Goal: Task Accomplishment & Management: Complete application form

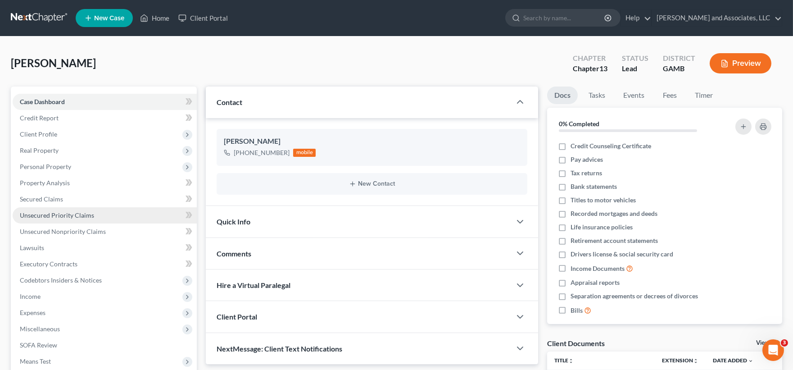
click at [70, 209] on link "Unsecured Priority Claims" at bounding box center [105, 215] width 184 height 16
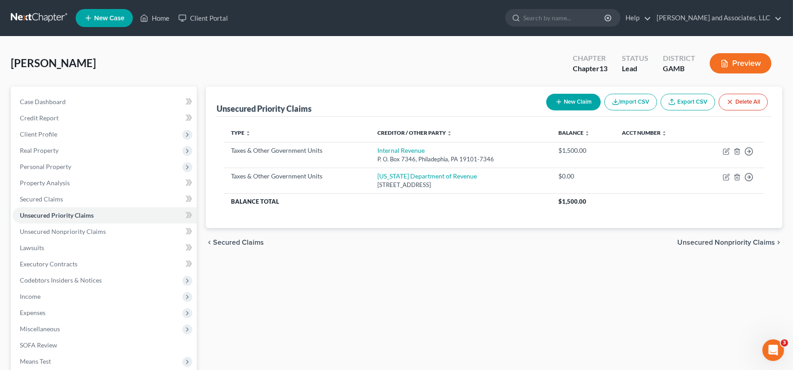
click at [569, 106] on button "New Claim" at bounding box center [573, 102] width 55 height 17
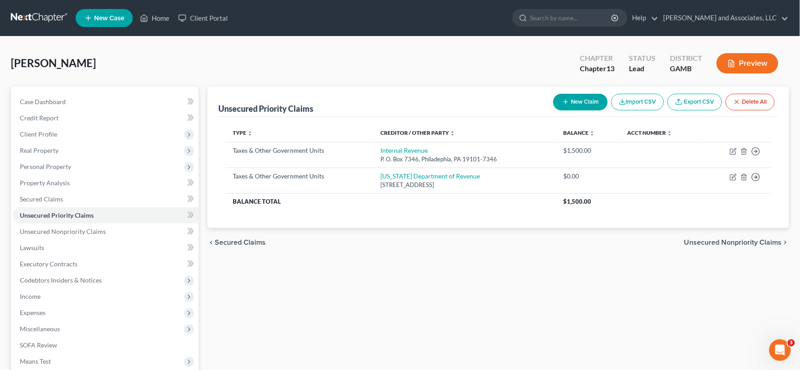
select select "0"
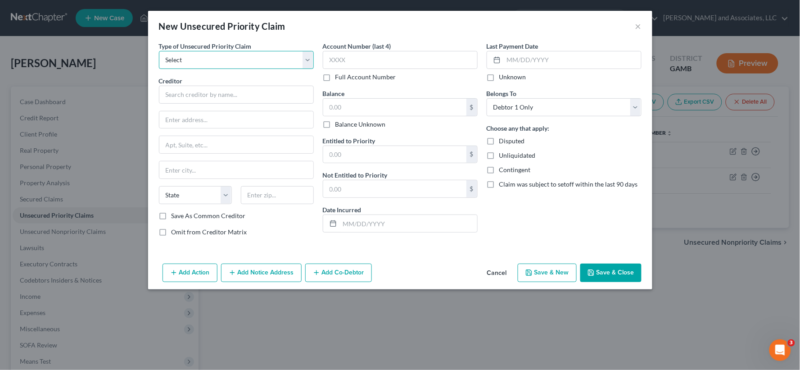
click at [212, 62] on select "Select Taxes & Other Government Units Domestic Support Obligations Extensions o…" at bounding box center [236, 60] width 155 height 18
select select "1"
click at [159, 51] on select "Select Taxes & Other Government Units Domestic Support Obligations Extensions o…" at bounding box center [236, 60] width 155 height 18
click at [201, 96] on input "text" at bounding box center [236, 95] width 155 height 18
type input "[PERSON_NAME]"
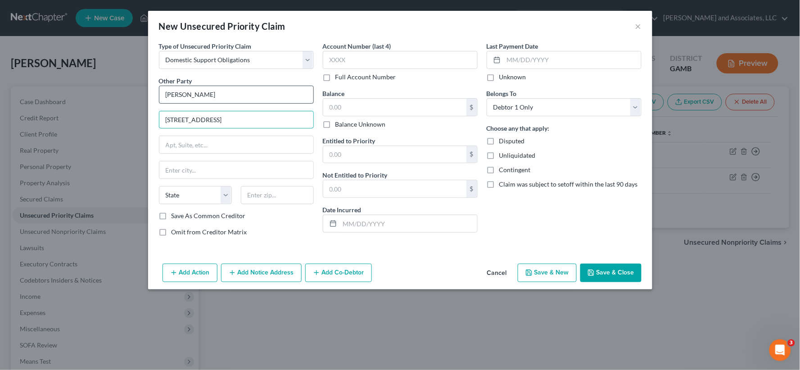
type input "[STREET_ADDRESS]"
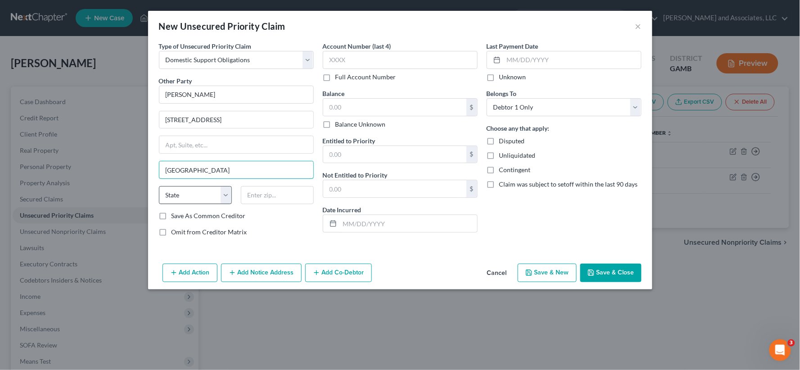
type input "[GEOGRAPHIC_DATA]"
click at [182, 198] on select "State [US_STATE] AK AR AZ CA CO CT DE DC [GEOGRAPHIC_DATA] [GEOGRAPHIC_DATA] GU…" at bounding box center [195, 195] width 73 height 18
select select "10"
click at [159, 186] on select "State [US_STATE] AK AR AZ CA CO CT DE DC [GEOGRAPHIC_DATA] [GEOGRAPHIC_DATA] GU…" at bounding box center [195, 195] width 73 height 18
click at [245, 190] on input "text" at bounding box center [277, 195] width 73 height 18
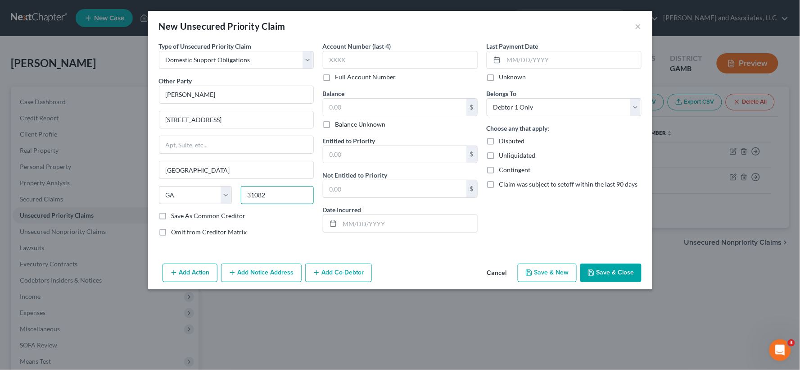
type input "31082"
click at [172, 216] on label "Save As Common Creditor" at bounding box center [209, 215] width 74 height 9
click at [175, 216] on input "Save As Common Creditor" at bounding box center [178, 214] width 6 height 6
click at [172, 215] on label "Save As Common Creditor" at bounding box center [209, 215] width 74 height 9
click at [175, 215] on input "Save As Common Creditor" at bounding box center [178, 214] width 6 height 6
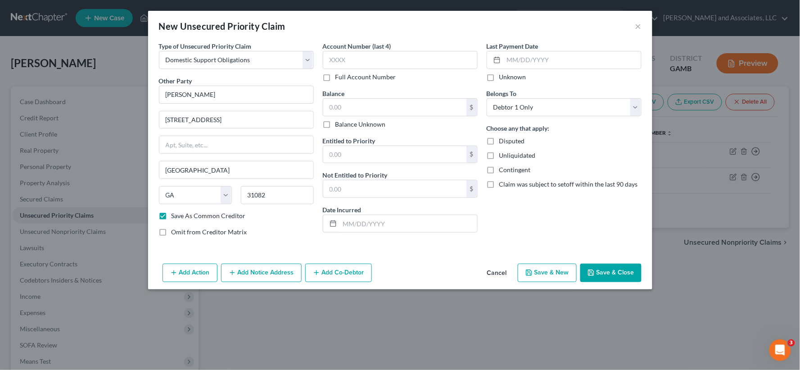
checkbox input "false"
click at [351, 102] on input "text" at bounding box center [394, 107] width 143 height 17
click at [353, 156] on input "text" at bounding box center [394, 154] width 143 height 17
click at [353, 157] on input "text" at bounding box center [394, 154] width 143 height 17
click at [500, 156] on label "Unliquidated" at bounding box center [518, 155] width 36 height 9
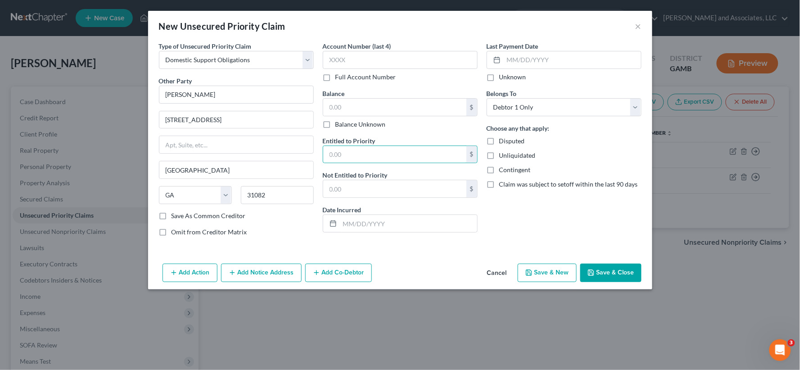
click at [503, 156] on input "Unliquidated" at bounding box center [506, 154] width 6 height 6
checkbox input "true"
click at [384, 223] on input "text" at bounding box center [408, 223] width 137 height 17
type input "[DATE]"
click at [618, 276] on button "Save & Close" at bounding box center [611, 273] width 61 height 19
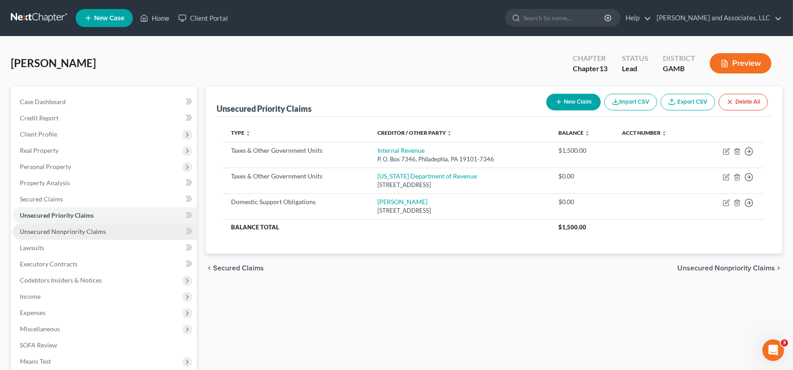
click at [59, 229] on span "Unsecured Nonpriority Claims" at bounding box center [63, 231] width 86 height 8
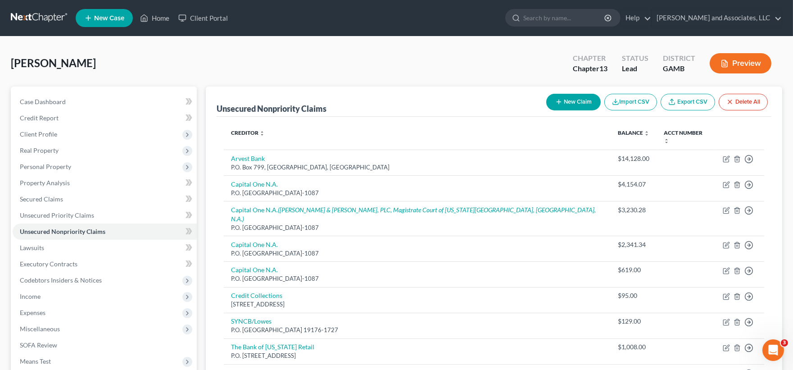
click at [578, 100] on button "New Claim" at bounding box center [573, 102] width 55 height 17
select select "0"
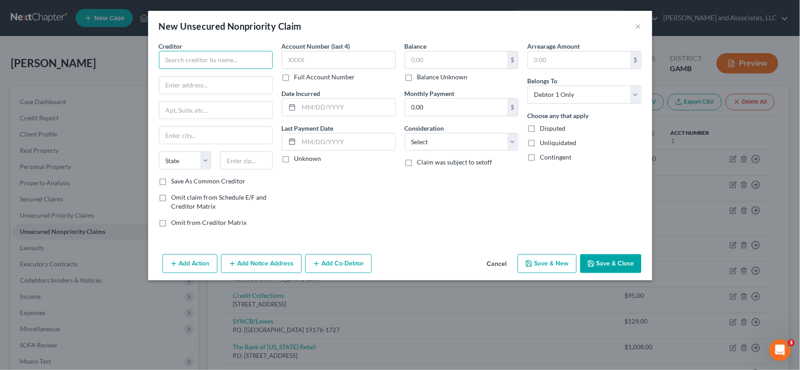
click at [228, 61] on input "text" at bounding box center [216, 60] width 114 height 18
click at [238, 62] on input "text" at bounding box center [216, 60] width 114 height 18
type input "[PERSON_NAME]"
type input "[STREET_ADDRESS]"
click at [217, 140] on input "text" at bounding box center [215, 135] width 113 height 17
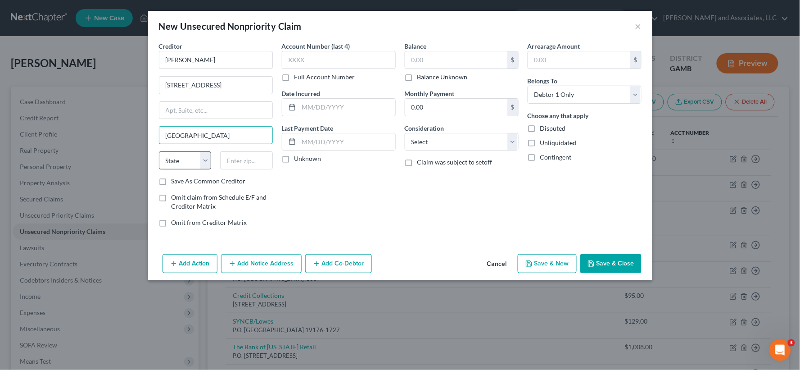
type input "[GEOGRAPHIC_DATA]"
click at [191, 165] on select "State [US_STATE] AK AR AZ CA CO CT DE DC [GEOGRAPHIC_DATA] [GEOGRAPHIC_DATA] GU…" at bounding box center [185, 160] width 53 height 18
select select "10"
click at [159, 151] on select "State [US_STATE] AK AR AZ CA CO CT DE DC [GEOGRAPHIC_DATA] [GEOGRAPHIC_DATA] GU…" at bounding box center [185, 160] width 53 height 18
click at [241, 162] on input "text" at bounding box center [246, 160] width 53 height 18
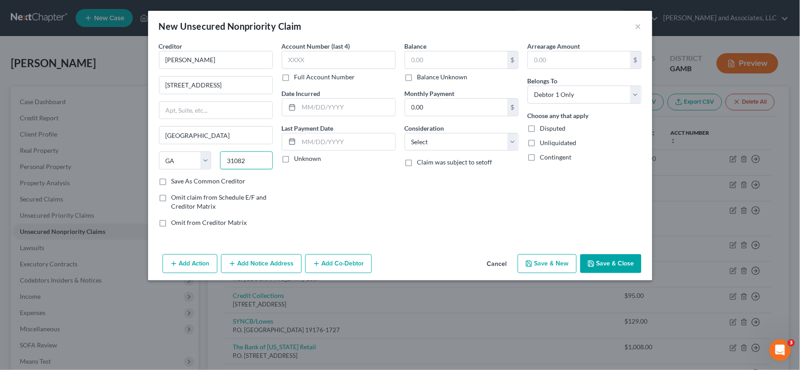
type input "31082"
click at [172, 181] on label "Save As Common Creditor" at bounding box center [209, 181] width 74 height 9
click at [175, 181] on input "Save As Common Creditor" at bounding box center [178, 180] width 6 height 6
checkbox input "true"
click at [429, 145] on select "Select Cable / Satellite Services Collection Agency Credit Card Debt Debt Couns…" at bounding box center [462, 142] width 114 height 18
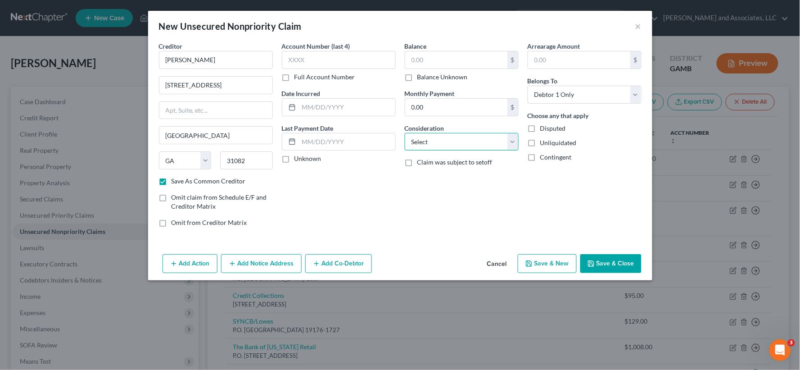
select select "5"
click at [405, 133] on select "Select Cable / Satellite Services Collection Agency Credit Card Debt Debt Couns…" at bounding box center [462, 142] width 114 height 18
click at [541, 147] on label "Unliquidated" at bounding box center [559, 142] width 36 height 9
click at [544, 144] on input "Unliquidated" at bounding box center [547, 141] width 6 height 6
checkbox input "true"
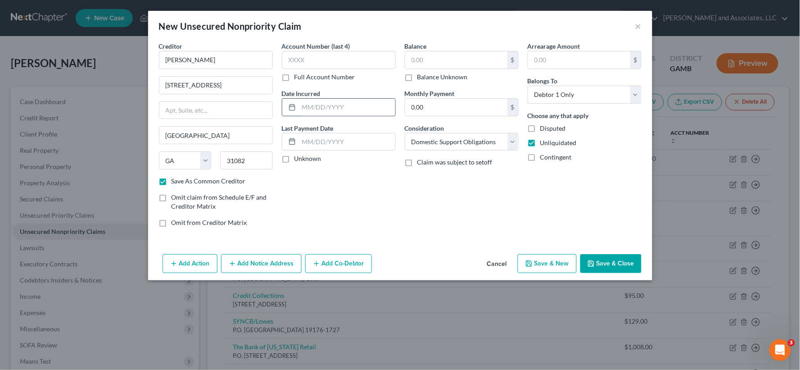
click at [333, 110] on input "text" at bounding box center [347, 107] width 96 height 17
type input "[DATE]"
click at [433, 61] on input "text" at bounding box center [456, 59] width 102 height 17
type input "0.00"
click at [613, 264] on button "Save & Close" at bounding box center [611, 263] width 61 height 19
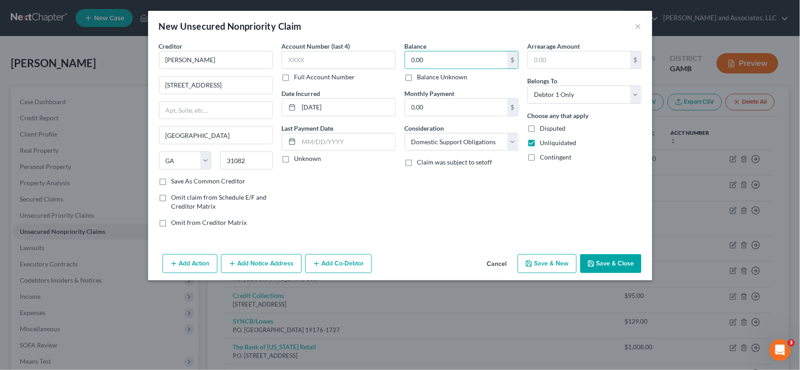
checkbox input "false"
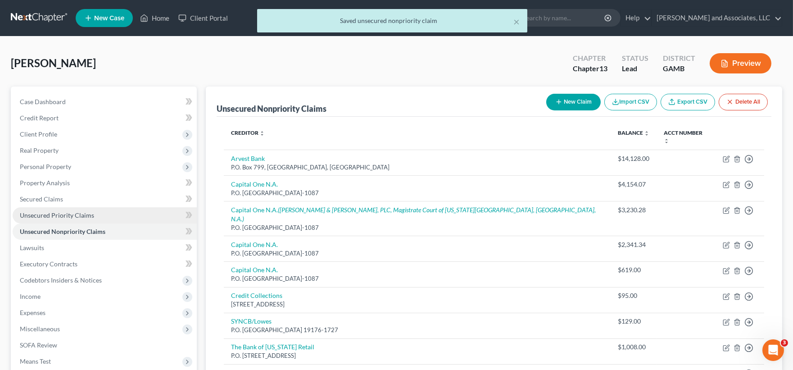
click at [70, 213] on span "Unsecured Priority Claims" at bounding box center [57, 215] width 74 height 8
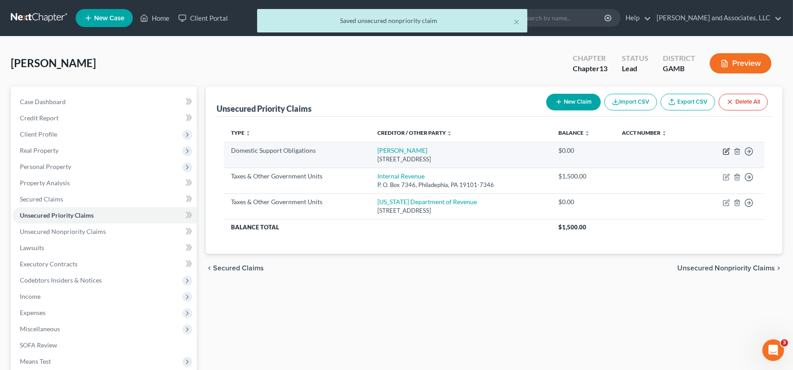
click at [723, 152] on icon "button" at bounding box center [725, 151] width 5 height 5
select select "10"
select select "0"
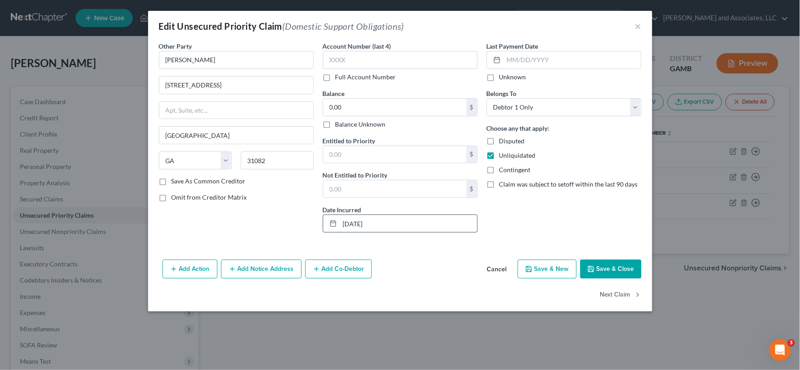
click at [405, 222] on input "[DATE]" at bounding box center [408, 223] width 137 height 17
type input "10/13/2025/ON GOING CHILD SUPPORT"
click at [172, 182] on label "Save As Common Creditor" at bounding box center [209, 181] width 74 height 9
click at [175, 182] on input "Save As Common Creditor" at bounding box center [178, 180] width 6 height 6
click at [613, 267] on button "Save & Close" at bounding box center [611, 268] width 61 height 19
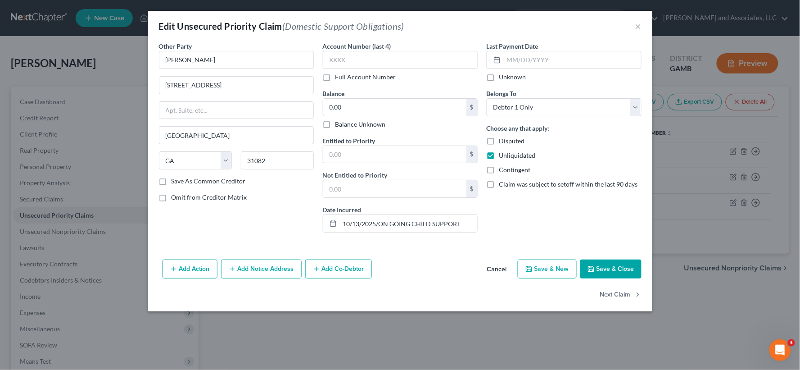
checkbox input "false"
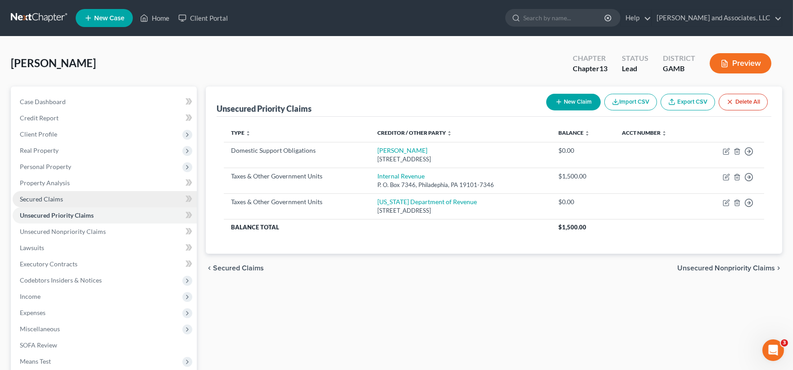
click at [51, 197] on span "Secured Claims" at bounding box center [41, 199] width 43 height 8
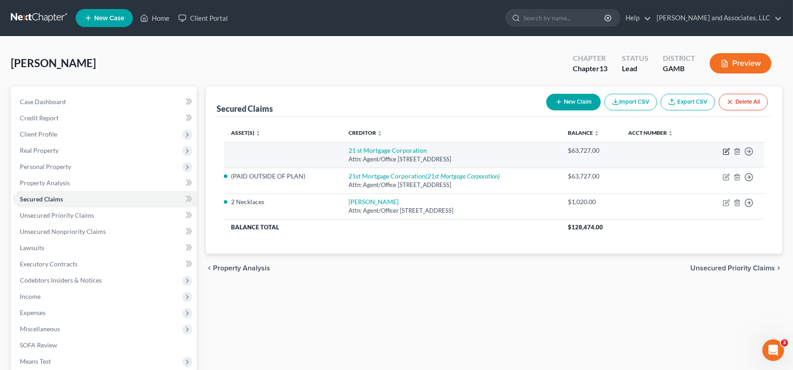
click at [726, 151] on icon "button" at bounding box center [727, 150] width 4 height 4
select select "44"
select select "0"
select select "1"
select select "0"
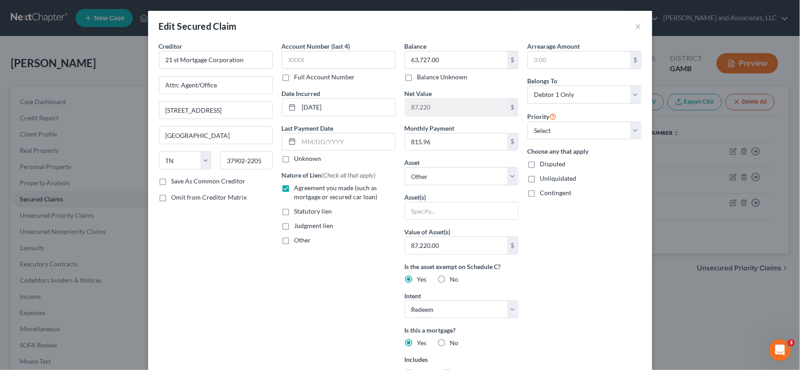
click at [541, 192] on label "Contingent" at bounding box center [557, 192] width 32 height 9
click at [544, 192] on input "Contingent" at bounding box center [547, 191] width 6 height 6
checkbox input "true"
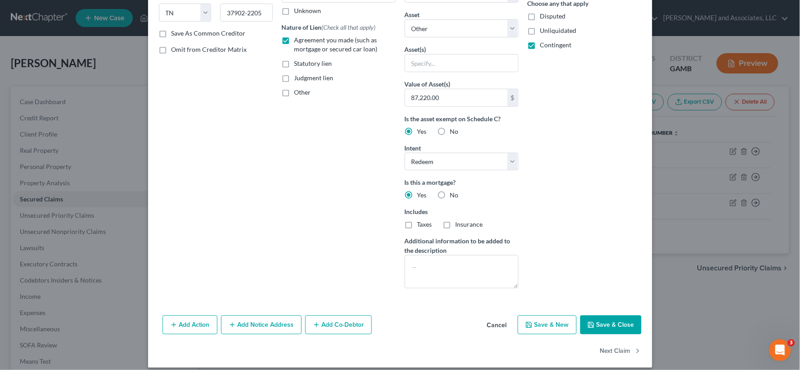
scroll to position [156, 0]
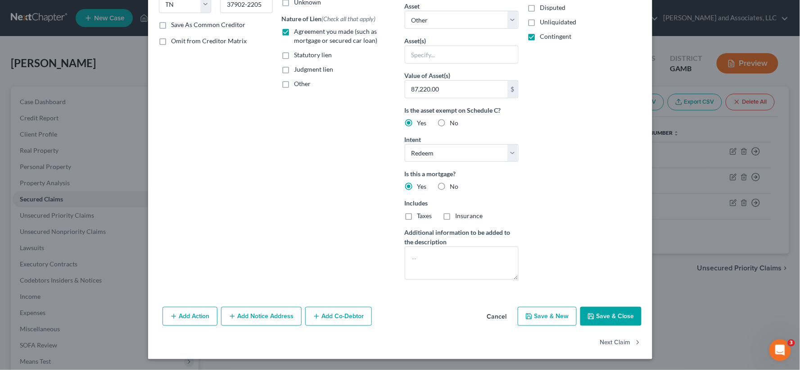
click at [334, 313] on button "Add Co-Debtor" at bounding box center [338, 316] width 67 height 19
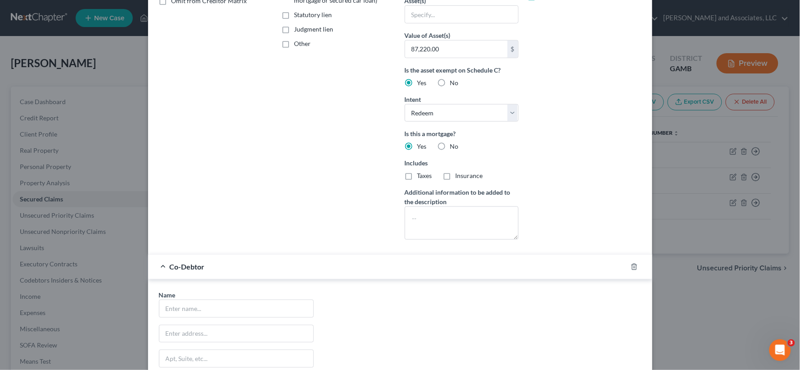
scroll to position [257, 0]
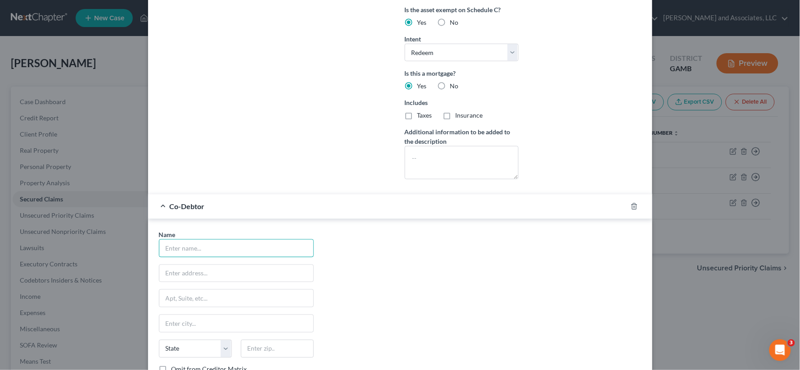
drag, startPoint x: 204, startPoint y: 249, endPoint x: 196, endPoint y: 236, distance: 15.0
click at [204, 249] on input "text" at bounding box center [236, 248] width 154 height 17
type input "[PERSON_NAME]"
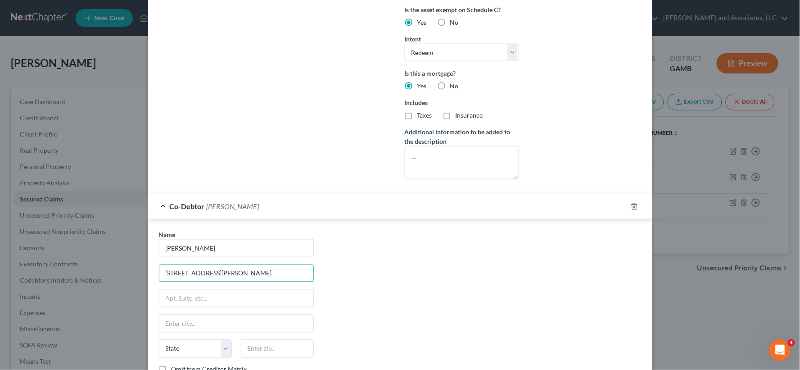
type input "[STREET_ADDRESS][PERSON_NAME]"
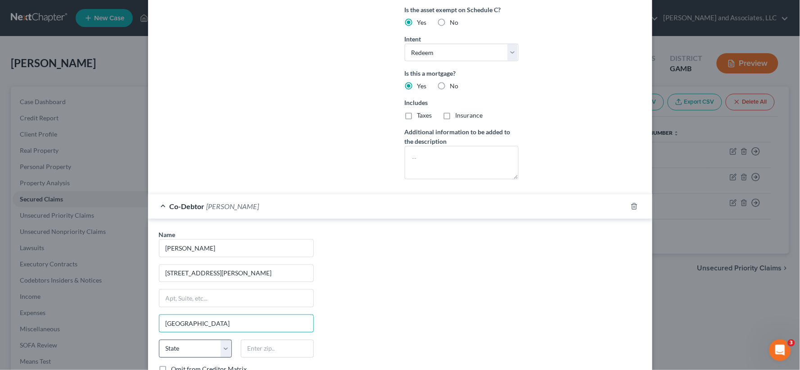
type input "[GEOGRAPHIC_DATA]"
click at [191, 350] on select "State [US_STATE] AK AR AZ CA CO CT DE DC [GEOGRAPHIC_DATA] [GEOGRAPHIC_DATA] GU…" at bounding box center [195, 349] width 73 height 18
select select "10"
click at [159, 341] on select "State [US_STATE] AK AR AZ CA CO CT DE DC [GEOGRAPHIC_DATA] [GEOGRAPHIC_DATA] GU…" at bounding box center [195, 349] width 73 height 18
click at [276, 345] on input "text" at bounding box center [277, 349] width 73 height 18
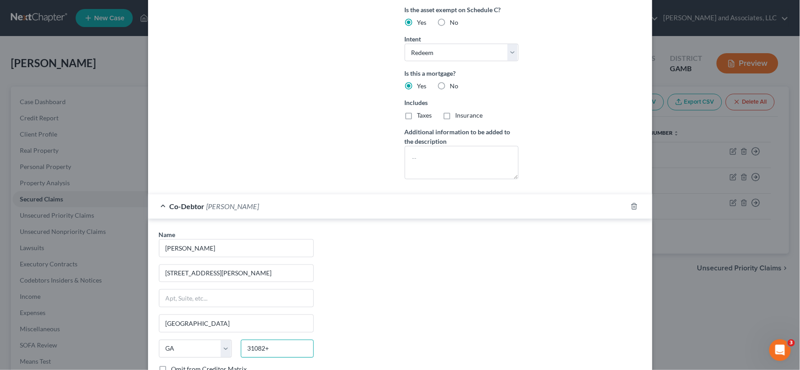
type input "31082+"
click at [493, 305] on div "Name * [PERSON_NAME] 514 [PERSON_NAME] Street [GEOGRAPHIC_DATA] [US_STATE] AK A…" at bounding box center [401, 314] width 492 height 168
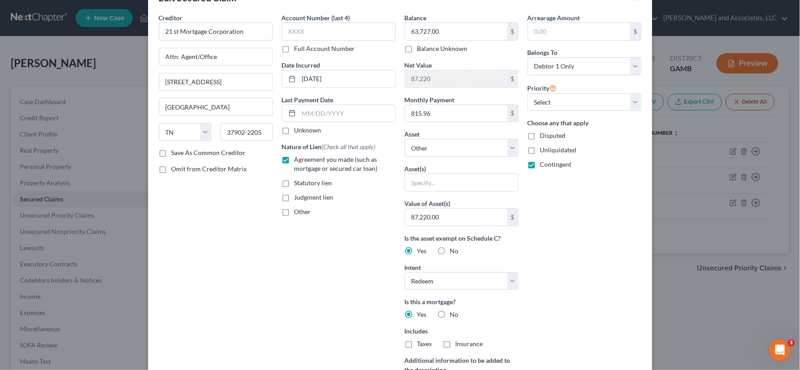
scroll to position [0, 0]
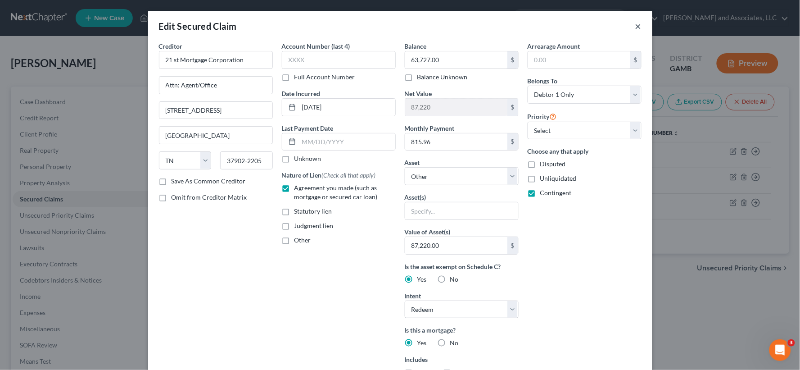
click at [637, 29] on button "×" at bounding box center [639, 26] width 6 height 11
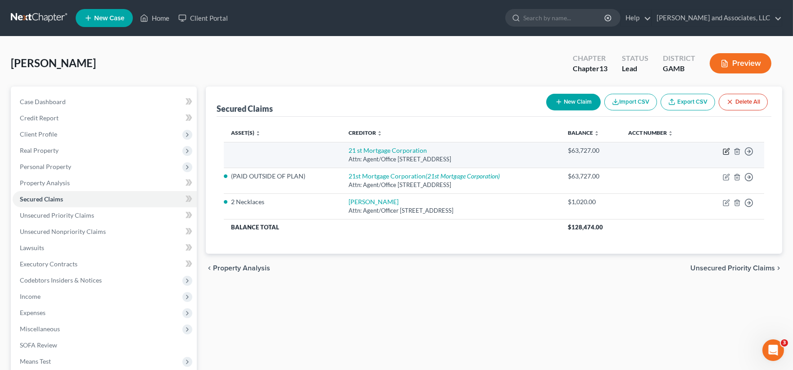
click at [729, 152] on icon "button" at bounding box center [725, 151] width 5 height 5
select select "44"
select select "0"
select select "1"
select select "0"
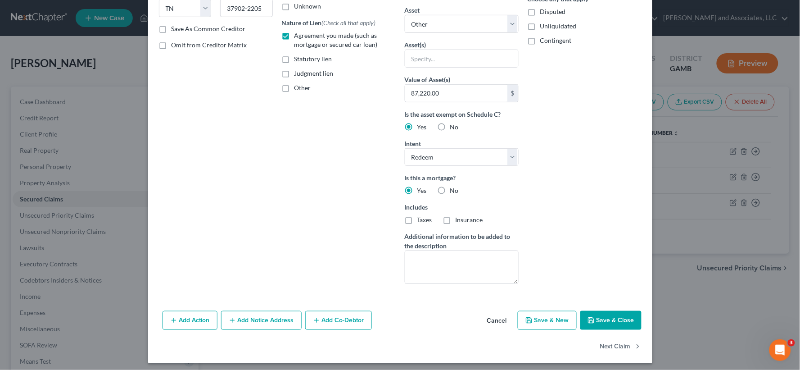
scroll to position [156, 0]
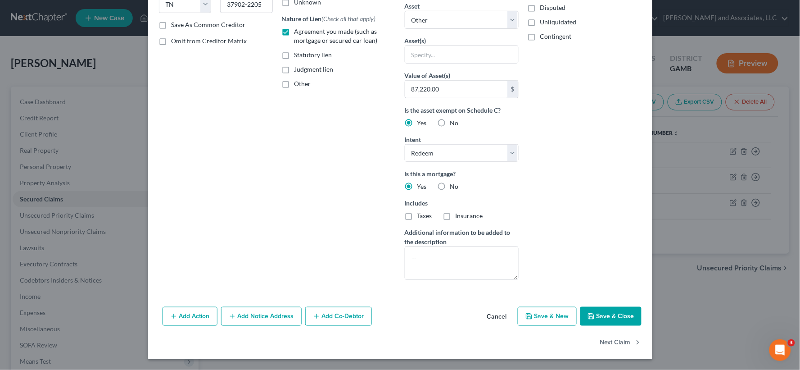
click at [610, 318] on button "Save & Close" at bounding box center [611, 316] width 61 height 19
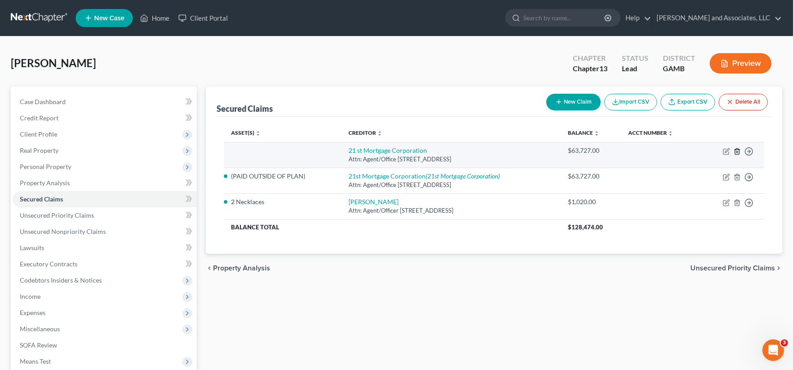
click at [738, 152] on line "button" at bounding box center [738, 152] width 0 height 2
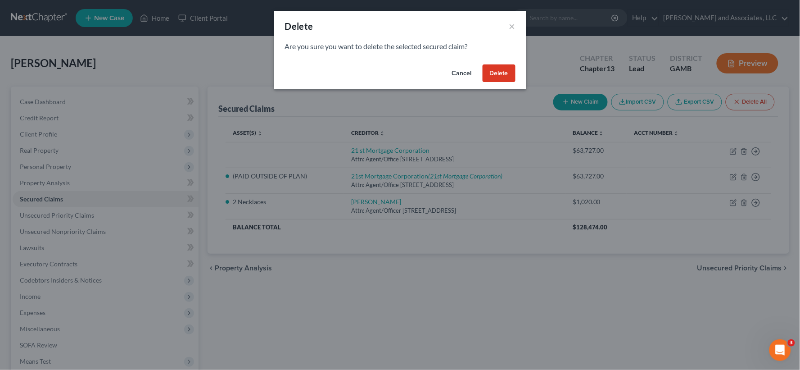
click at [508, 68] on button "Delete" at bounding box center [499, 73] width 33 height 18
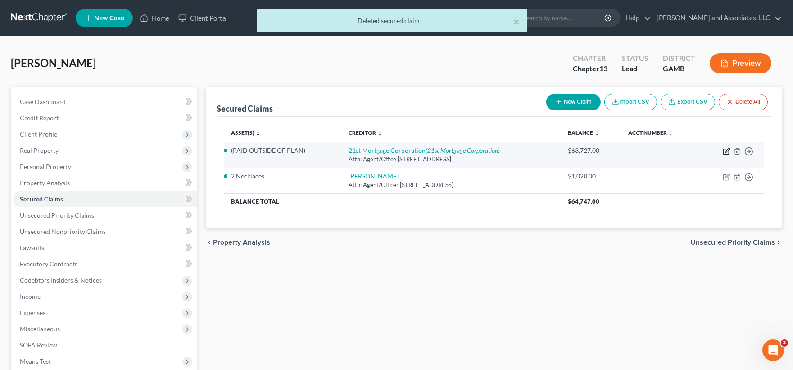
click at [725, 151] on icon "button" at bounding box center [726, 151] width 7 height 7
select select "44"
select select "0"
select select "1"
select select "0"
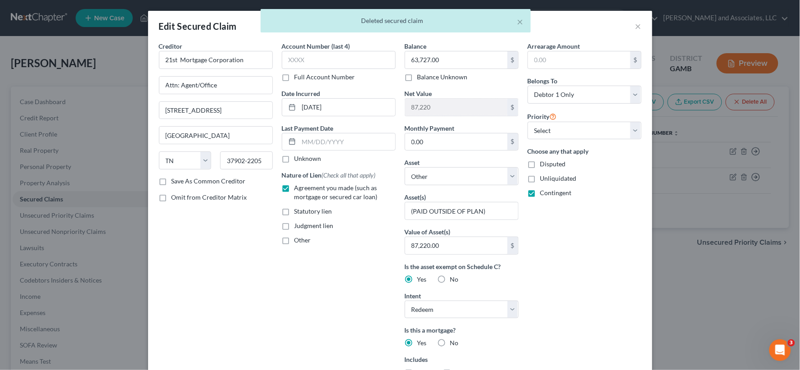
drag, startPoint x: 158, startPoint y: 181, endPoint x: 168, endPoint y: 187, distance: 12.0
click at [172, 181] on label "Save As Common Creditor" at bounding box center [209, 181] width 74 height 9
click at [175, 181] on input "Save As Common Creditor" at bounding box center [178, 180] width 6 height 6
checkbox input "true"
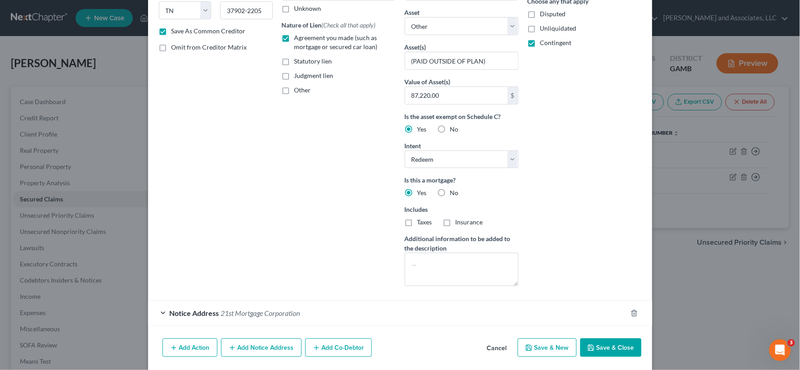
scroll to position [182, 0]
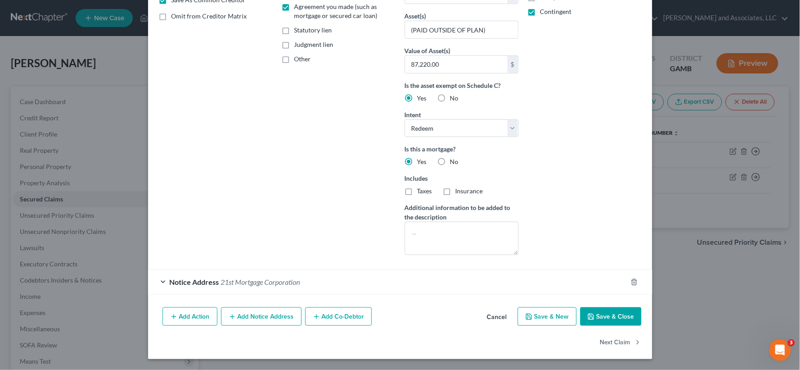
click at [341, 319] on button "Add Co-Debtor" at bounding box center [338, 316] width 67 height 19
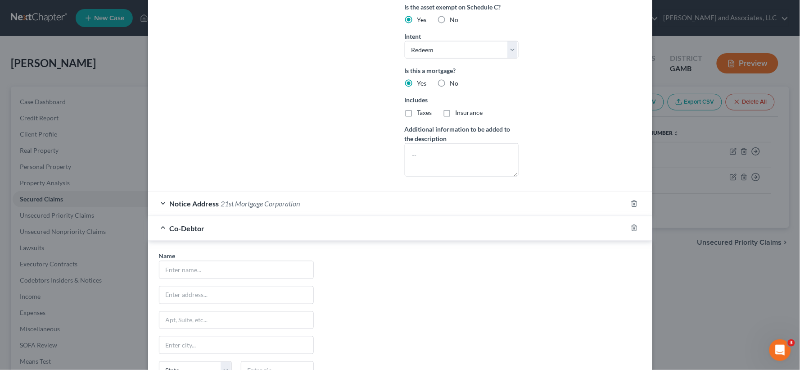
scroll to position [392, 0]
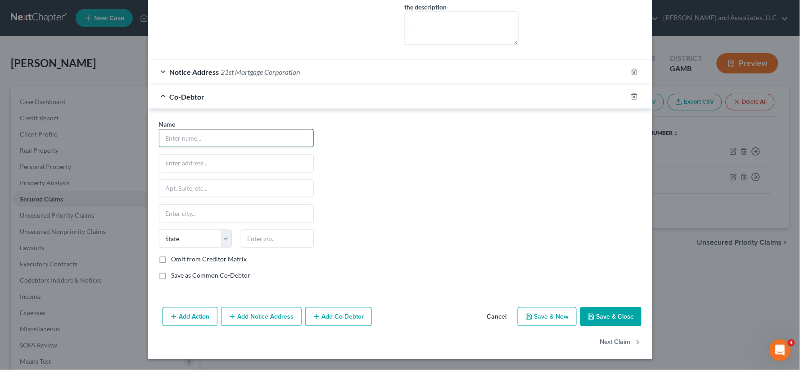
click at [204, 131] on input "text" at bounding box center [236, 138] width 154 height 17
type input "n"
type input "[PERSON_NAME]"
type input "[STREET_ADDRESS][PERSON_NAME]"
click at [215, 209] on input "text" at bounding box center [236, 213] width 154 height 17
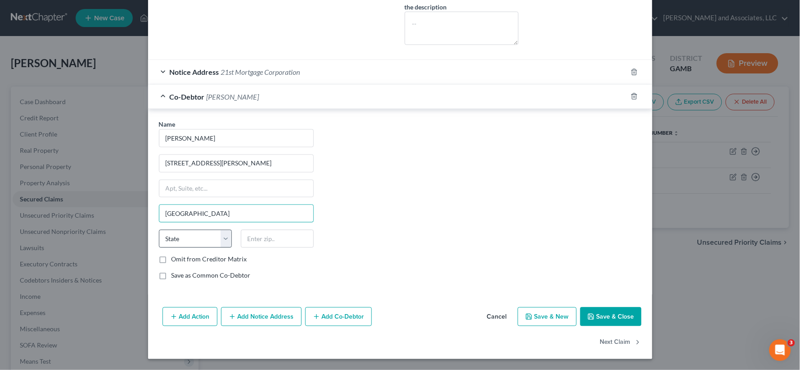
type input "[GEOGRAPHIC_DATA]"
click at [180, 241] on select "State [US_STATE] AK AR AZ CA CO CT DE DC [GEOGRAPHIC_DATA] [GEOGRAPHIC_DATA] GU…" at bounding box center [195, 239] width 73 height 18
select select "10"
click at [159, 230] on select "State [US_STATE] AK AR AZ CA CO CT DE DC [GEOGRAPHIC_DATA] [GEOGRAPHIC_DATA] GU…" at bounding box center [195, 239] width 73 height 18
click at [286, 241] on input "text" at bounding box center [277, 239] width 73 height 18
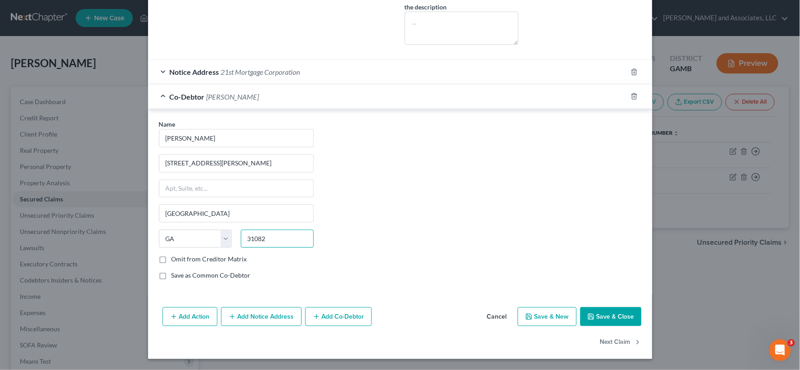
type input "31082"
click at [620, 316] on button "Save & Close" at bounding box center [611, 316] width 61 height 19
checkbox input "false"
select select
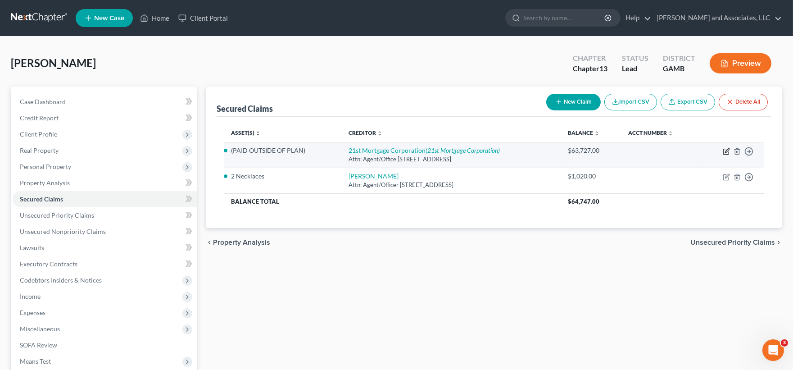
click at [724, 149] on icon "button" at bounding box center [726, 151] width 7 height 7
select select "44"
select select "0"
select select "1"
select select "0"
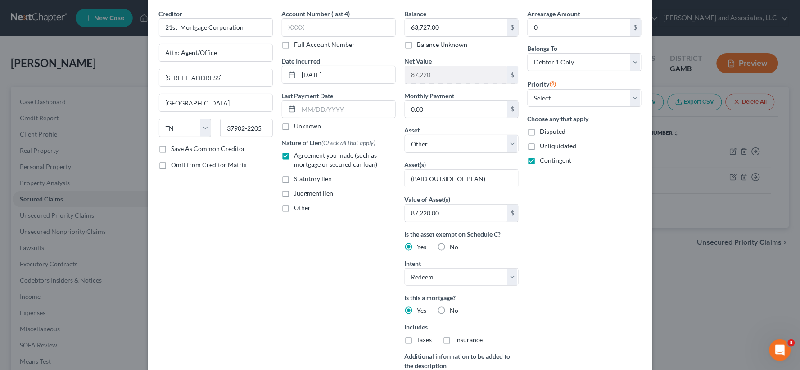
scroll to position [50, 0]
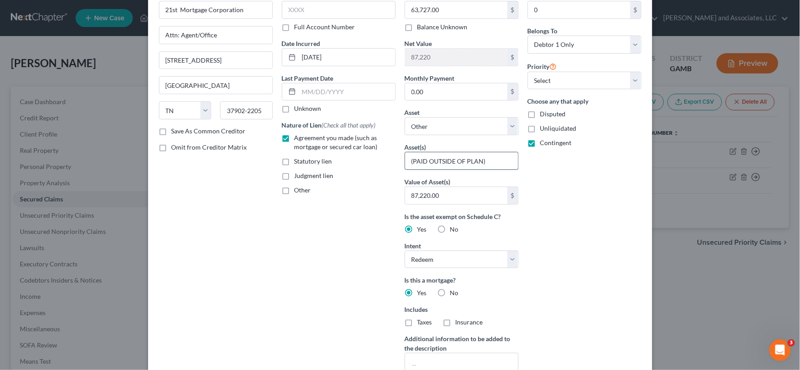
click at [407, 160] on input "(PAID OUTSIDE OF PLAN)" at bounding box center [461, 160] width 113 height 17
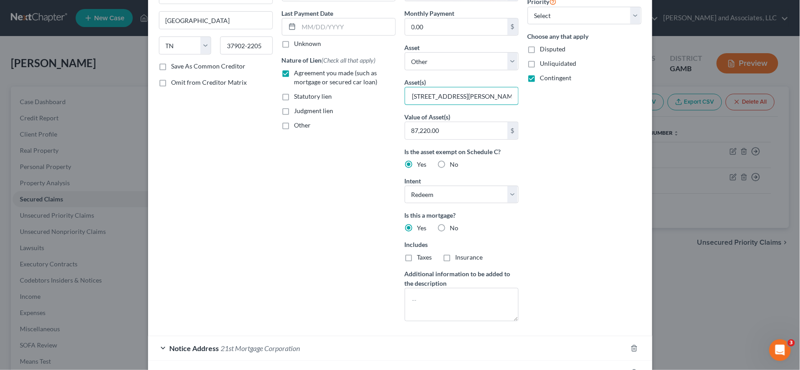
scroll to position [206, 0]
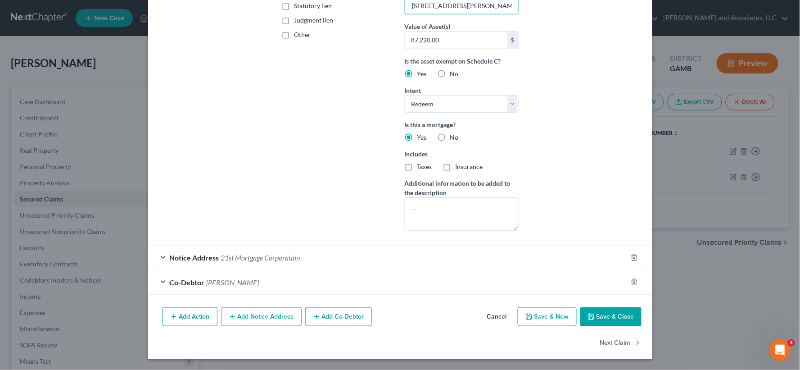
type input "D/W [GEOGRAPHIC_DATA] and 1 Acres of Real Estate Located @ [STREET_ADDRESS][PER…"
click at [614, 322] on button "Save & Close" at bounding box center [611, 316] width 61 height 19
select select
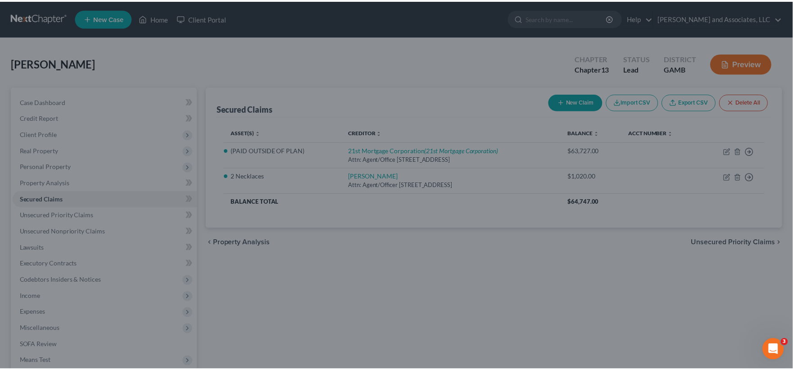
scroll to position [107, 0]
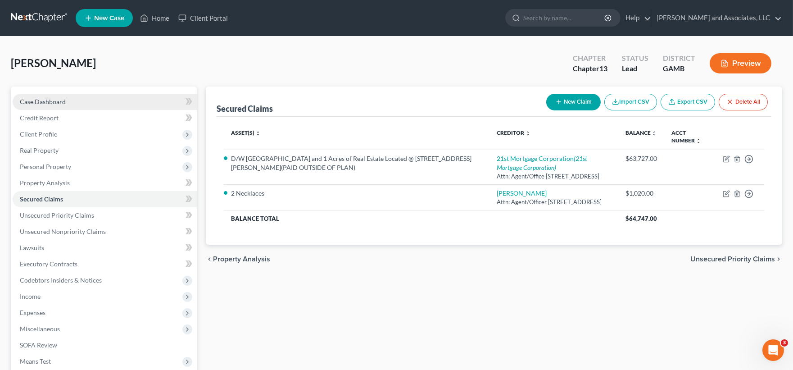
click at [43, 101] on span "Case Dashboard" at bounding box center [43, 102] width 46 height 8
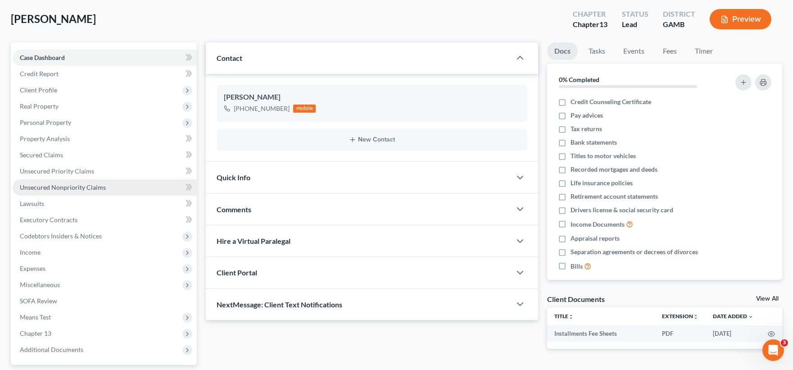
scroll to position [124, 0]
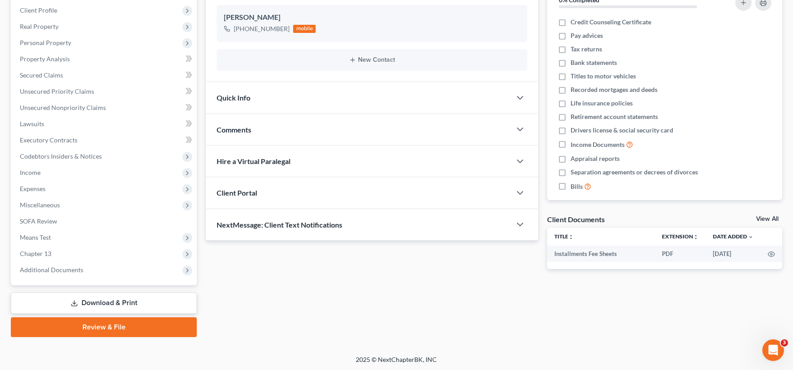
drag, startPoint x: 103, startPoint y: 304, endPoint x: 109, endPoint y: 310, distance: 8.6
click at [104, 304] on link "Download & Print" at bounding box center [104, 302] width 186 height 21
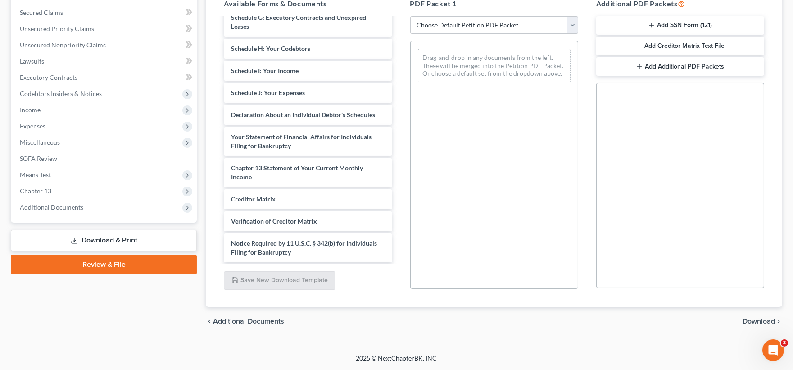
scroll to position [188, 0]
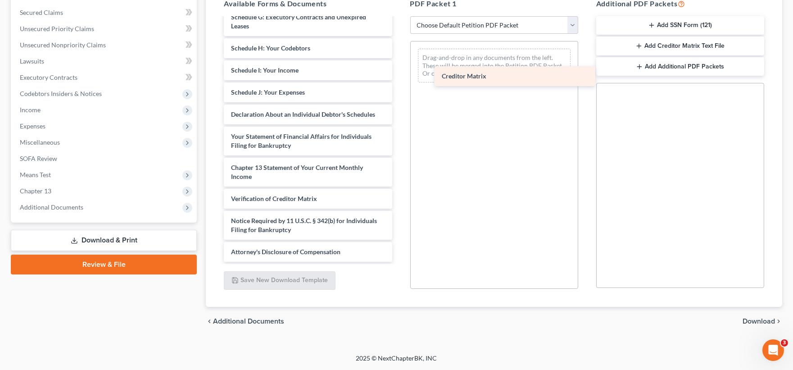
drag, startPoint x: 259, startPoint y: 201, endPoint x: 467, endPoint y: 66, distance: 247.9
click at [399, 66] on div "Creditor Matrix Installments Fee Sheets Voluntary Petition for Individuals Fili…" at bounding box center [308, 48] width 182 height 427
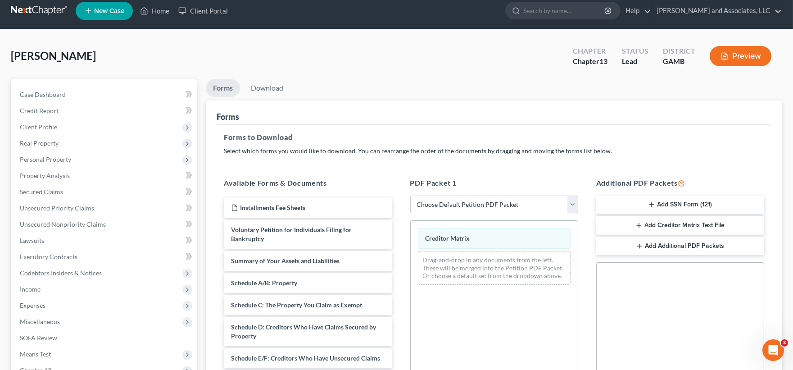
scroll to position [0, 0]
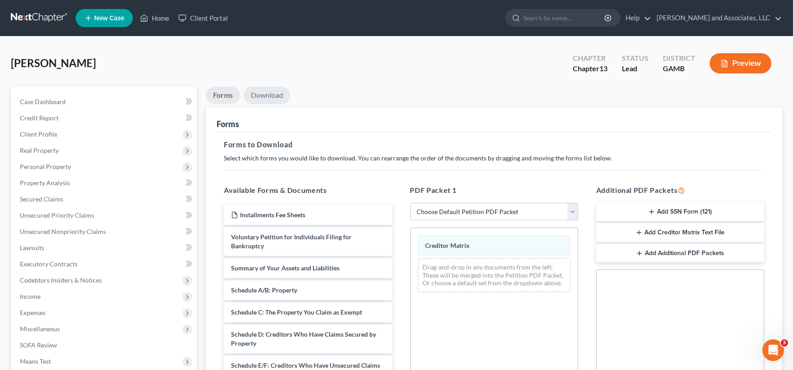
click at [272, 94] on link "Download" at bounding box center [267, 95] width 47 height 18
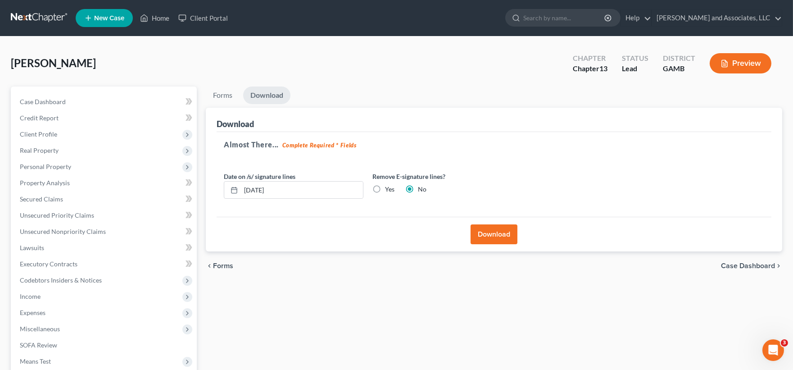
click at [484, 233] on button "Download" at bounding box center [494, 234] width 47 height 20
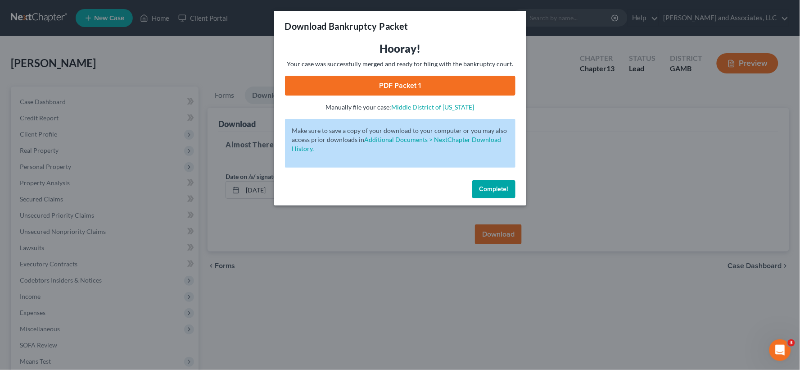
click at [413, 88] on link "PDF Packet 1" at bounding box center [400, 86] width 231 height 20
click at [497, 187] on span "Complete!" at bounding box center [494, 189] width 29 height 8
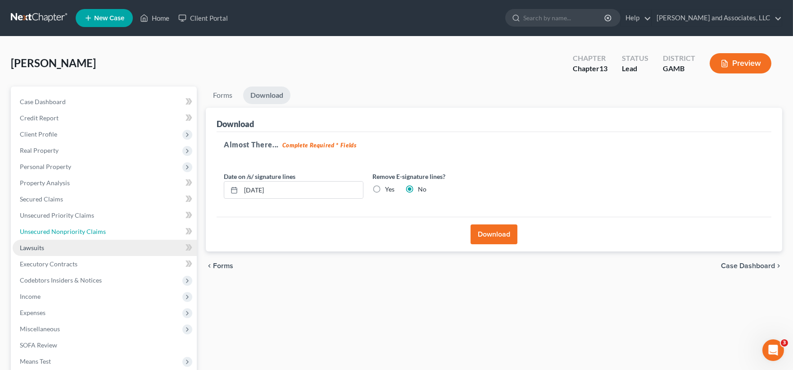
drag, startPoint x: 56, startPoint y: 233, endPoint x: 57, endPoint y: 239, distance: 6.4
click at [55, 233] on span "Unsecured Nonpriority Claims" at bounding box center [63, 231] width 86 height 8
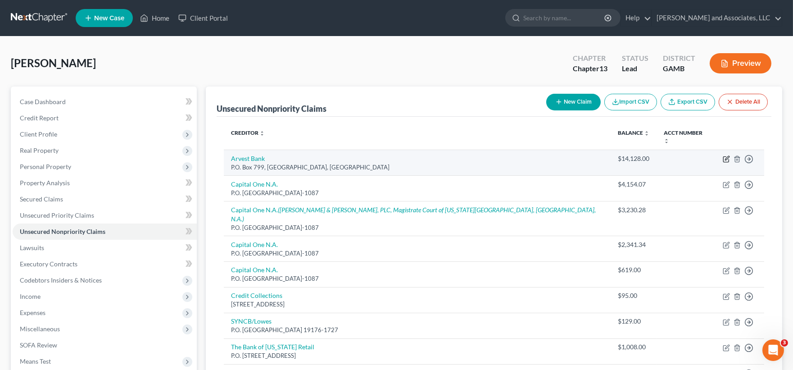
click at [727, 155] on icon "button" at bounding box center [726, 158] width 7 height 7
select select "2"
select select "14"
select select "0"
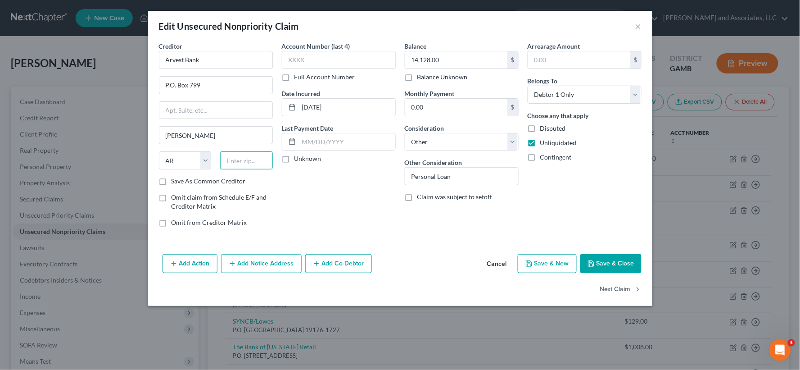
click at [251, 161] on input "text" at bounding box center [246, 160] width 53 height 18
type input "72745"
click at [611, 260] on button "Save & Close" at bounding box center [611, 263] width 61 height 19
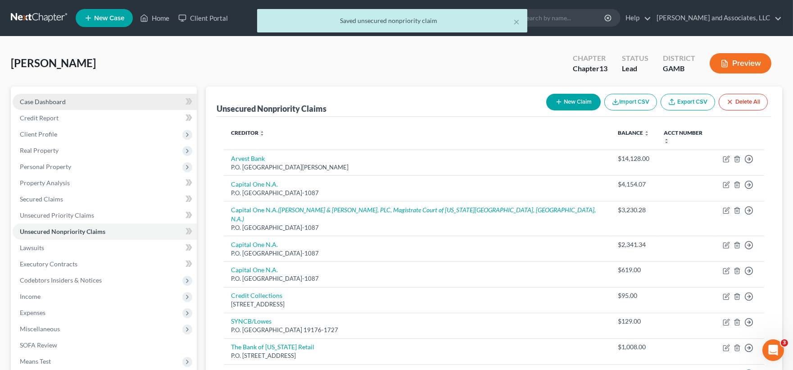
click at [51, 99] on span "Case Dashboard" at bounding box center [43, 102] width 46 height 8
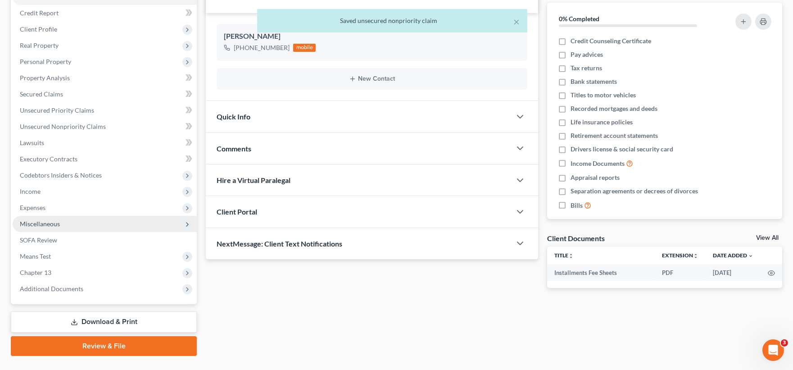
scroll to position [124, 0]
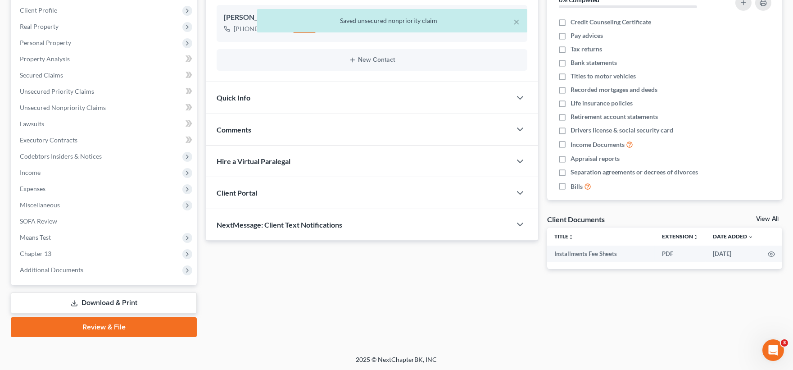
click at [129, 302] on link "Download & Print" at bounding box center [104, 302] width 186 height 21
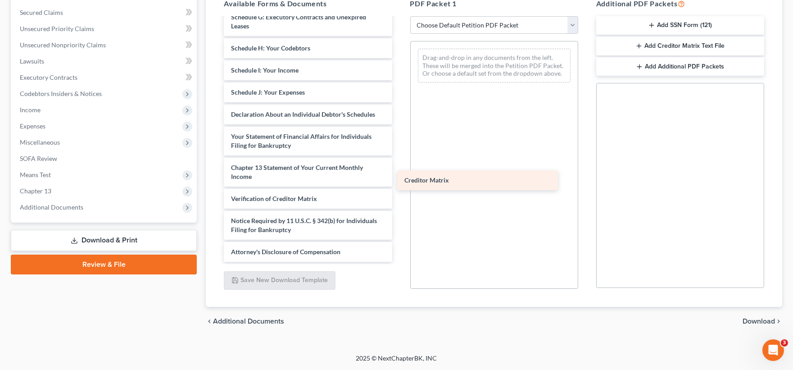
scroll to position [192, 0]
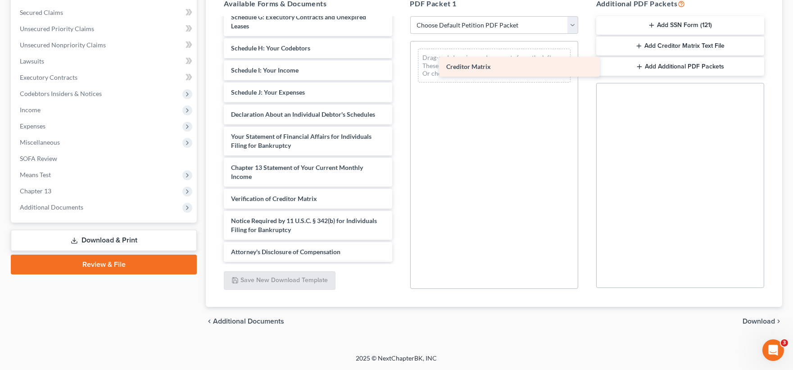
drag, startPoint x: 269, startPoint y: 173, endPoint x: 478, endPoint y: 60, distance: 238.2
click at [399, 60] on div "Creditor Matrix Installments Fee Sheets Voluntary Petition for Individuals Fili…" at bounding box center [308, 48] width 182 height 427
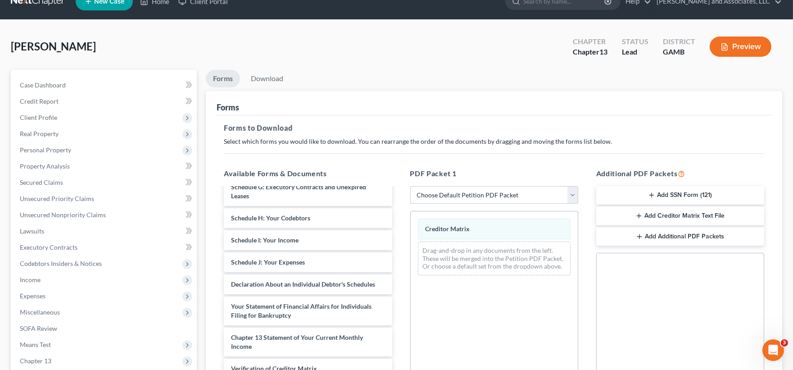
scroll to position [0, 0]
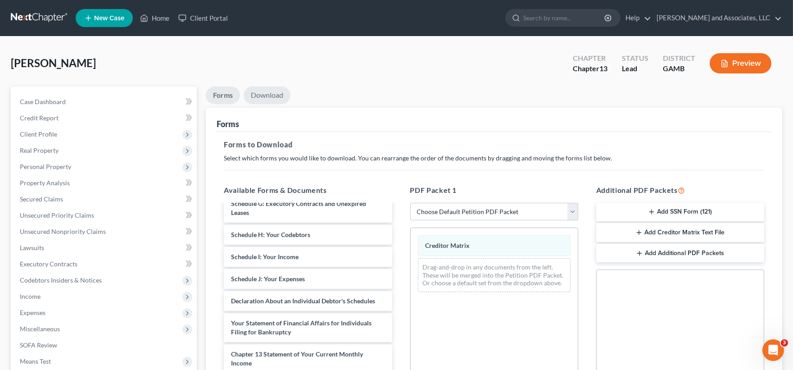
drag, startPoint x: 262, startPoint y: 91, endPoint x: 269, endPoint y: 106, distance: 16.3
click at [263, 92] on link "Download" at bounding box center [267, 95] width 47 height 18
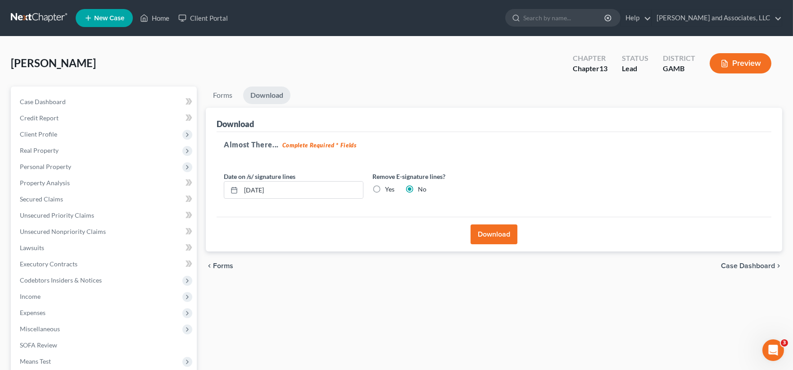
drag, startPoint x: 486, startPoint y: 236, endPoint x: 483, endPoint y: 244, distance: 8.7
click at [486, 237] on button "Download" at bounding box center [494, 234] width 47 height 20
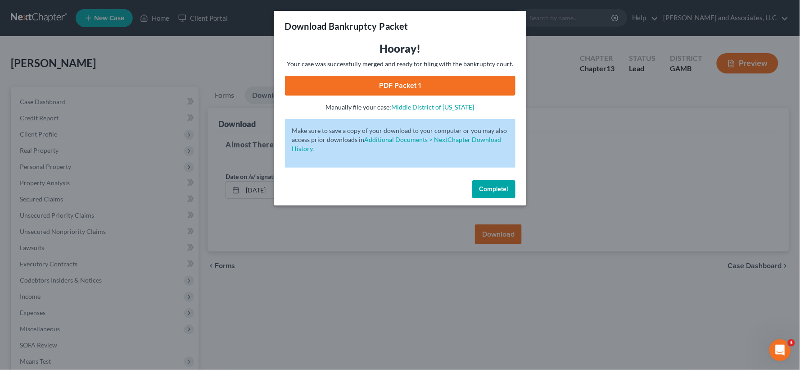
click at [443, 86] on link "PDF Packet 1" at bounding box center [400, 86] width 231 height 20
click at [491, 188] on span "Complete!" at bounding box center [494, 189] width 29 height 8
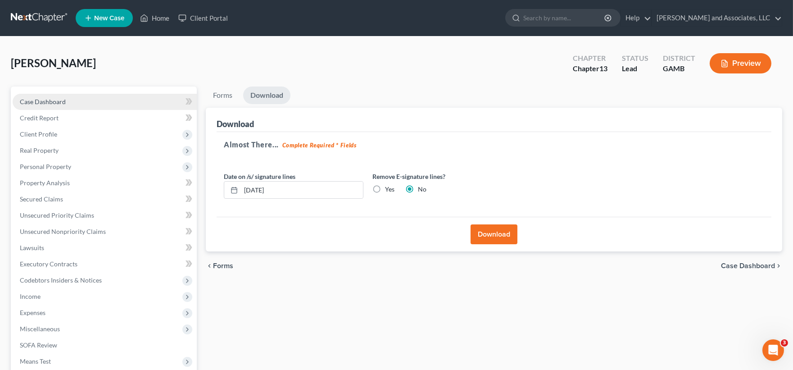
click at [43, 101] on span "Case Dashboard" at bounding box center [43, 102] width 46 height 8
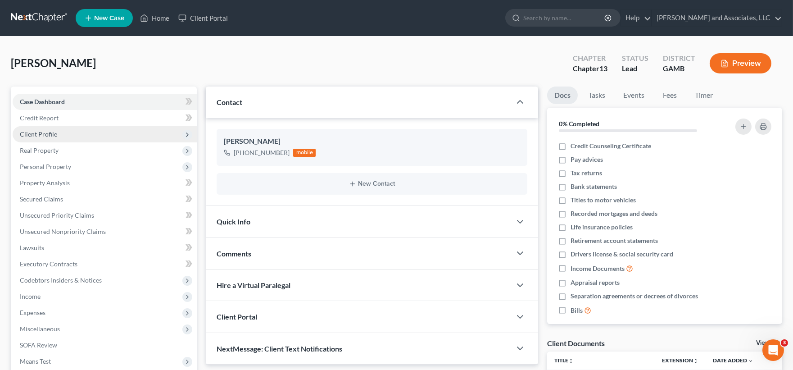
click at [34, 131] on span "Client Profile" at bounding box center [38, 134] width 37 height 8
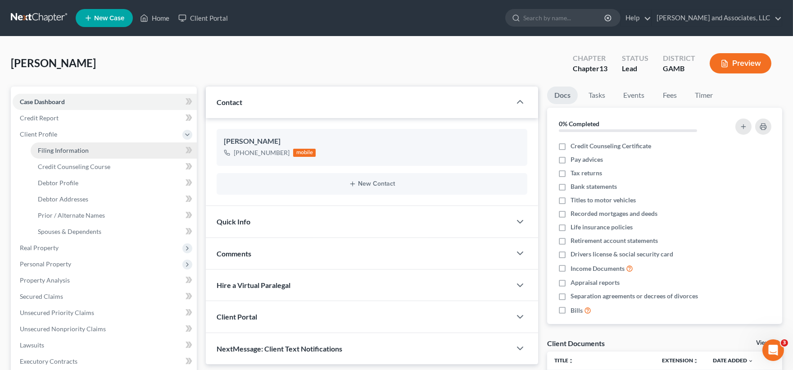
click at [56, 145] on link "Filing Information" at bounding box center [114, 150] width 166 height 16
select select "1"
select select "0"
select select "3"
select select "10"
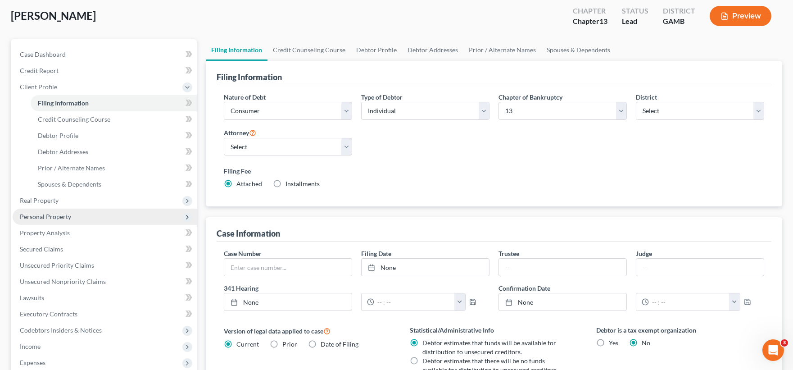
scroll to position [100, 0]
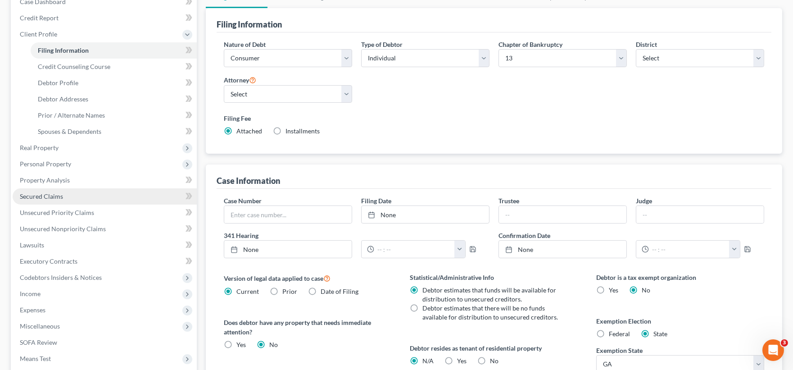
click at [28, 192] on span "Secured Claims" at bounding box center [41, 196] width 43 height 8
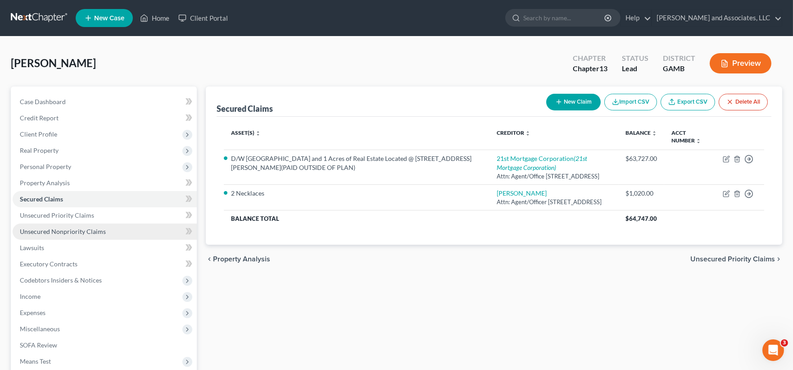
click at [59, 232] on span "Unsecured Nonpriority Claims" at bounding box center [63, 231] width 86 height 8
